Goal: Check status

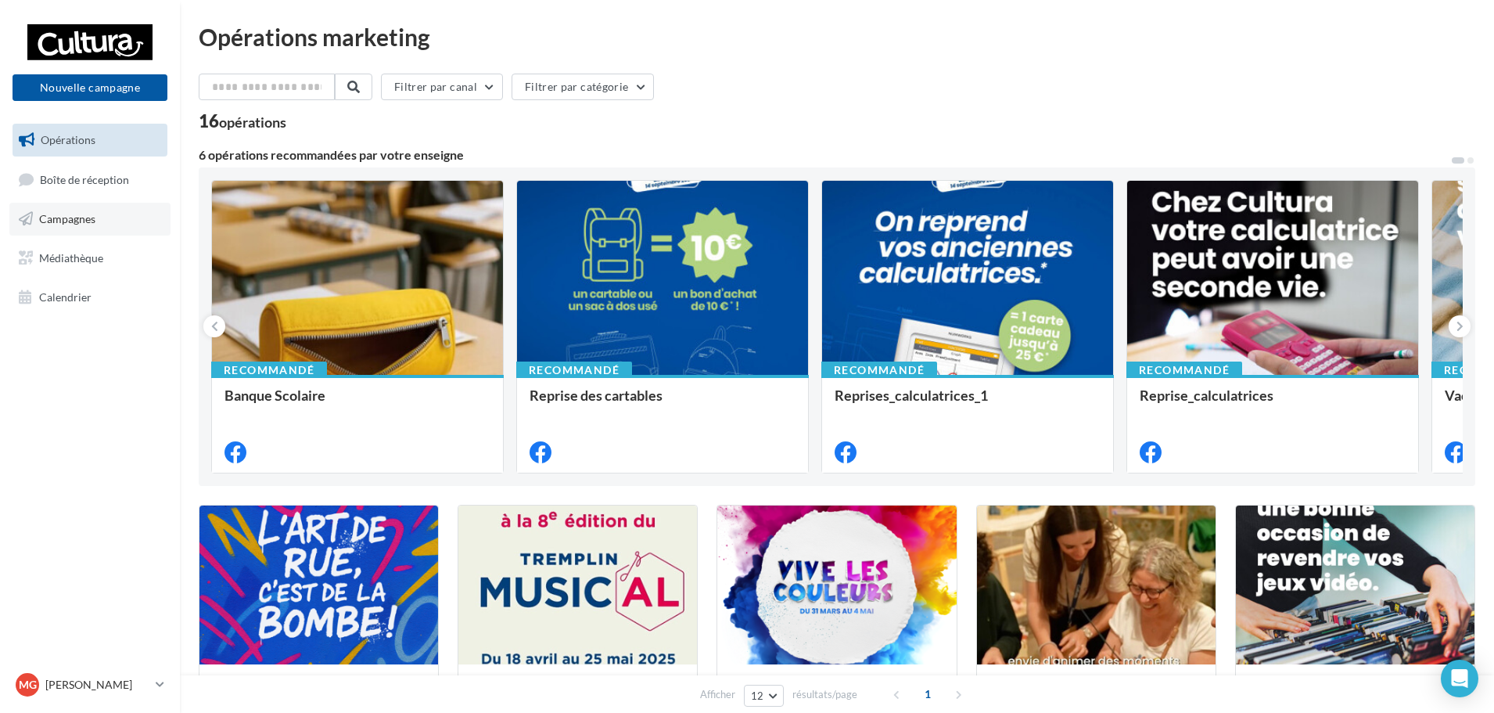
click at [105, 230] on link "Campagnes" at bounding box center [89, 219] width 161 height 33
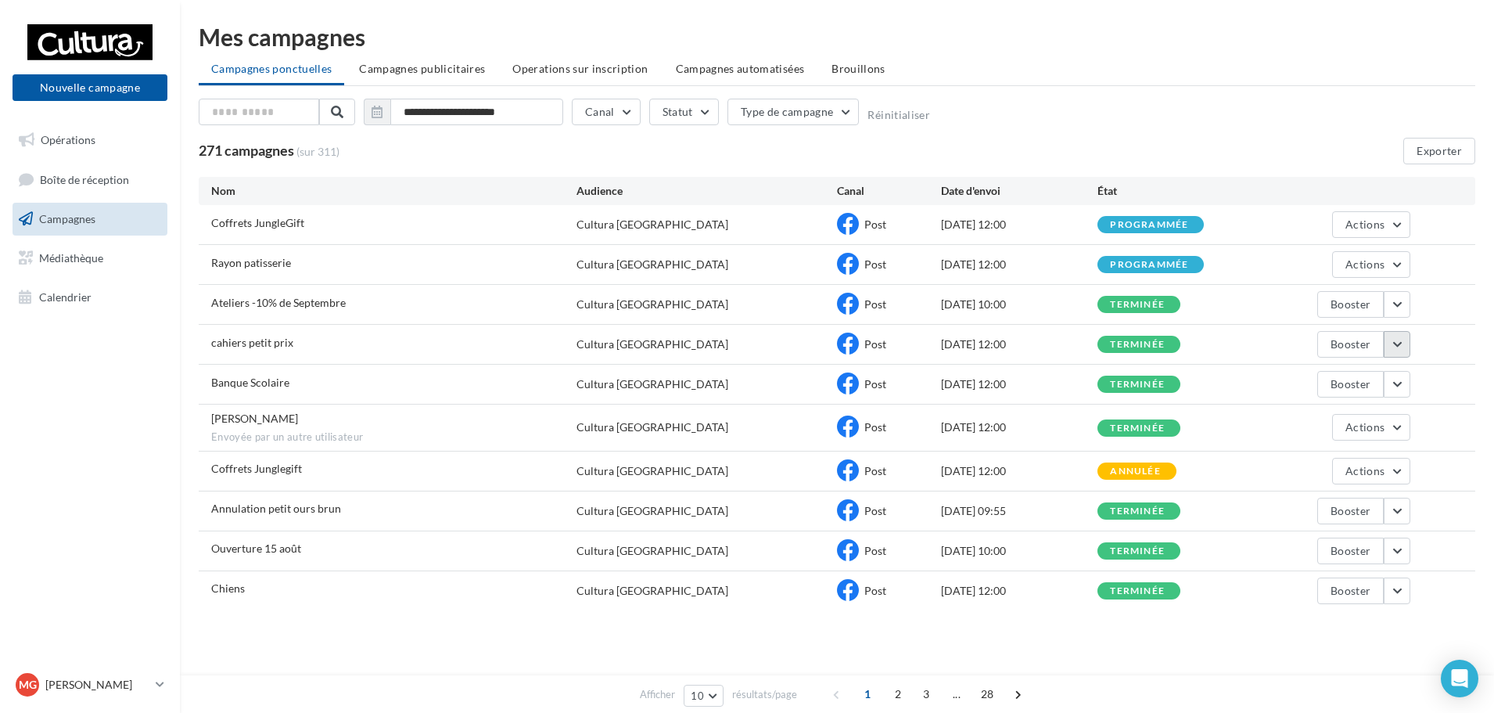
click at [1399, 339] on button "button" at bounding box center [1397, 344] width 27 height 27
click at [1352, 376] on button "Voir les résultats" at bounding box center [1332, 381] width 156 height 41
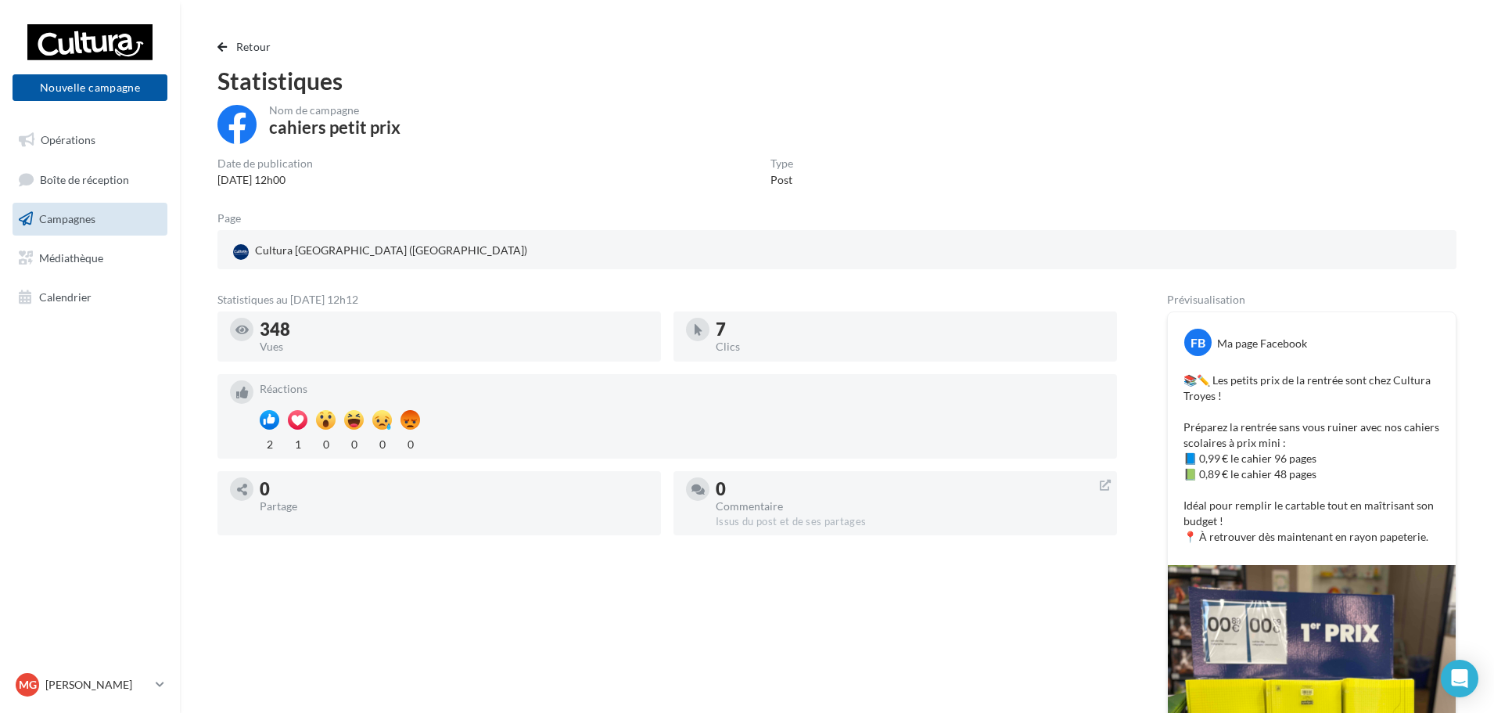
click at [69, 227] on link "Campagnes" at bounding box center [89, 219] width 161 height 33
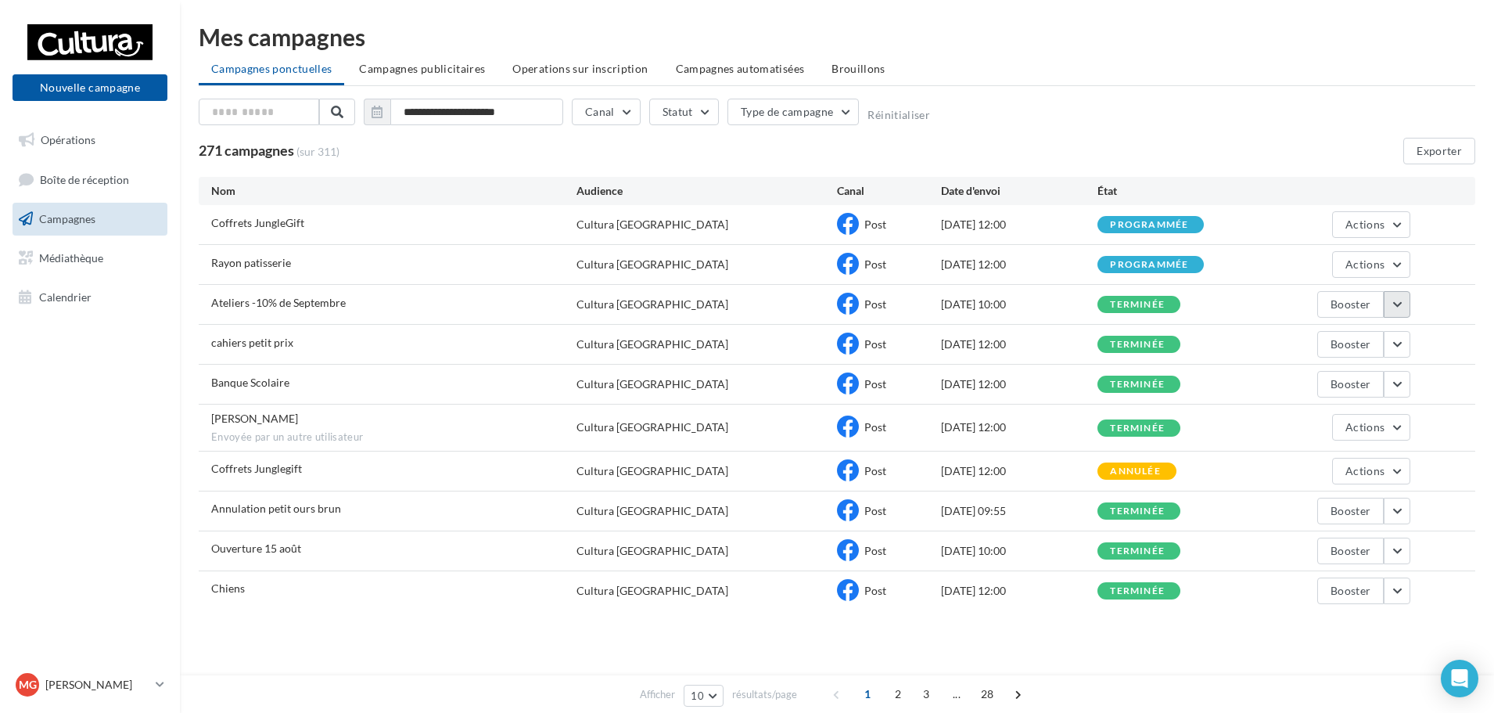
click at [1392, 308] on button "button" at bounding box center [1397, 304] width 27 height 27
click at [1327, 343] on button "Voir les résultats" at bounding box center [1332, 341] width 156 height 41
